Goal: Go to known website: Access a specific website the user already knows

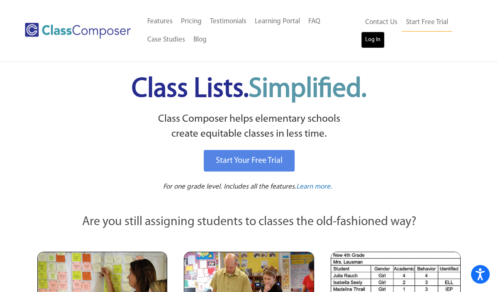
click at [374, 43] on link "Log In" at bounding box center [373, 40] width 24 height 17
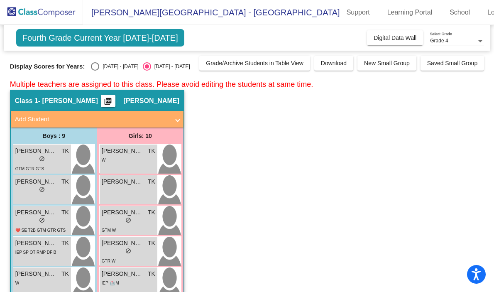
click at [93, 68] on div "Select an option" at bounding box center [95, 66] width 8 height 8
click at [95, 71] on input "2024 - 2025" at bounding box center [95, 71] width 0 height 0
radio input "true"
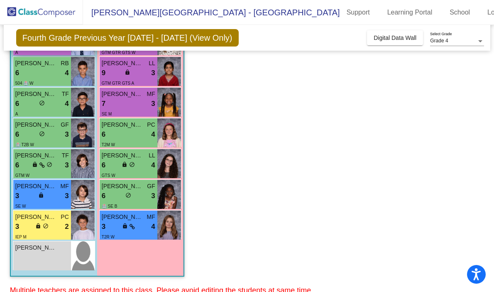
scroll to position [2649, 0]
